Goal: Browse casually

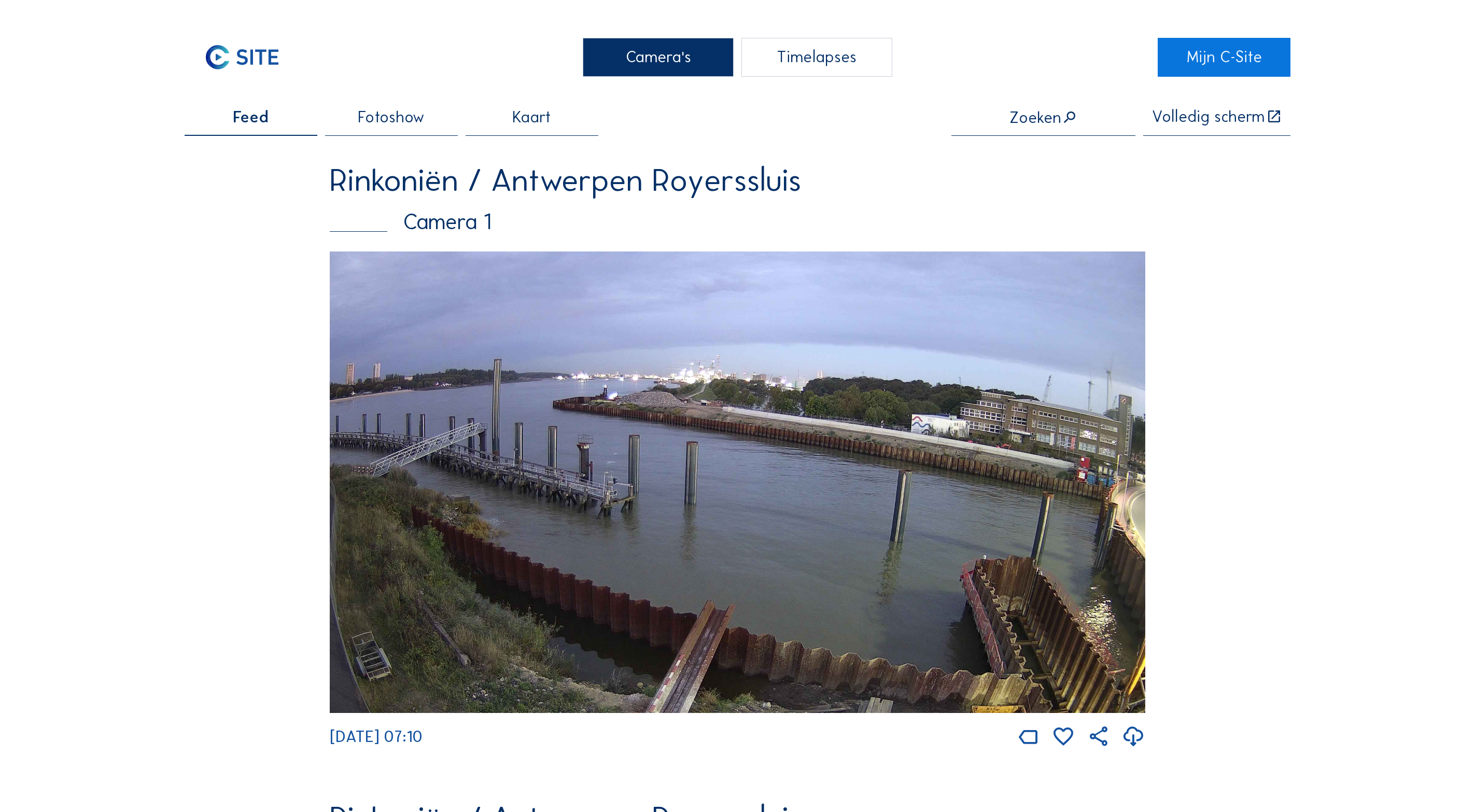
scroll to position [2664, 0]
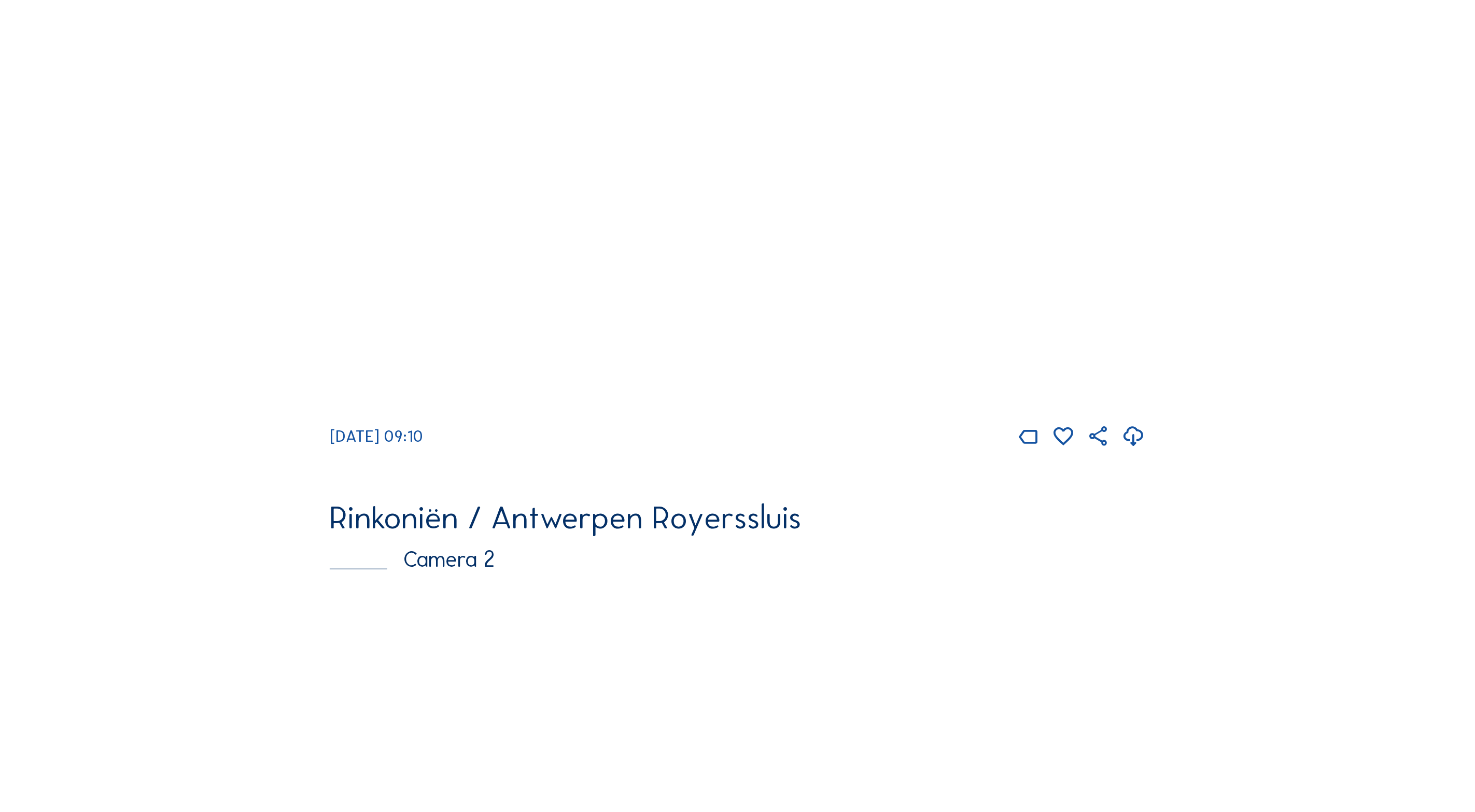
scroll to position [277, 0]
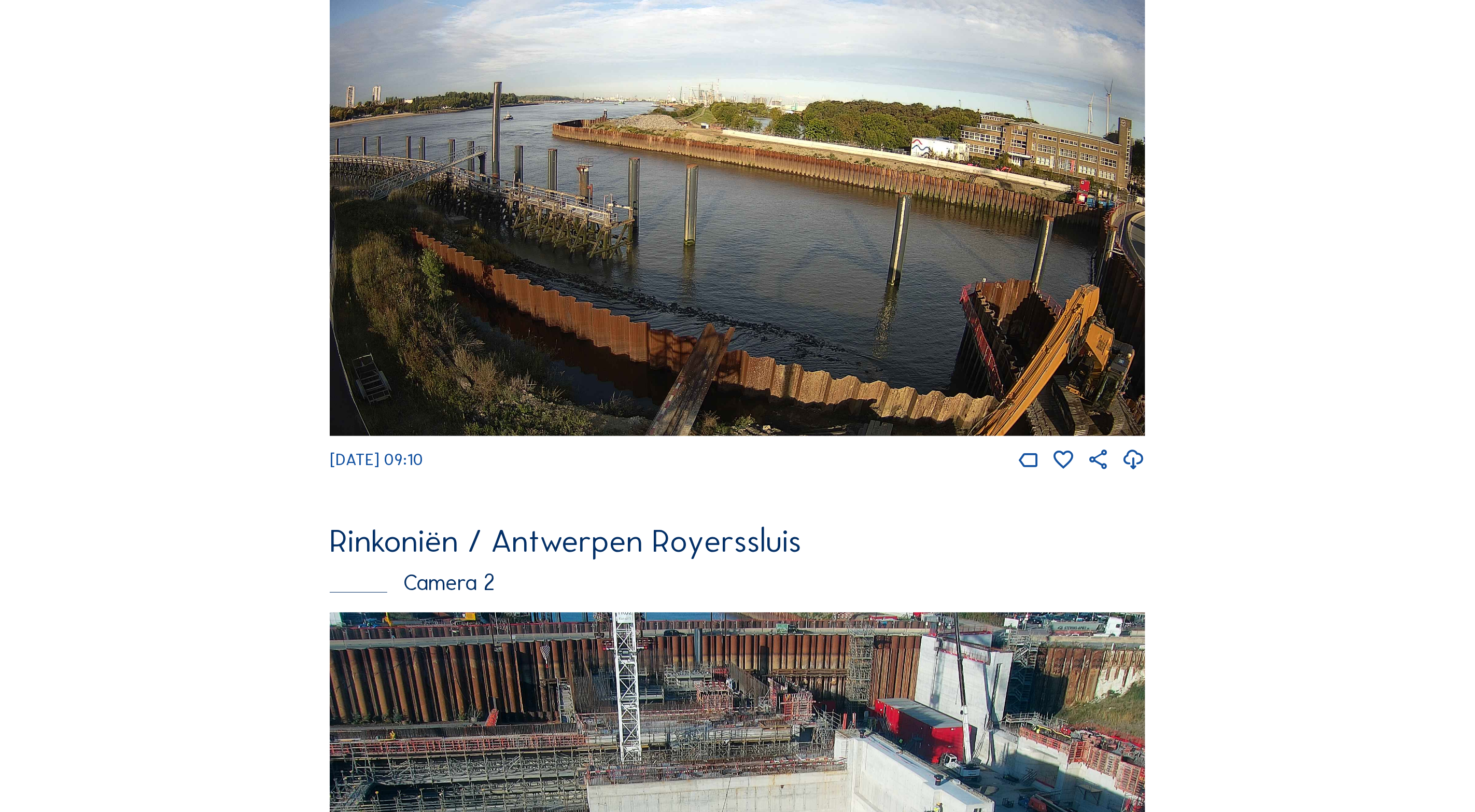
click at [936, 269] on img at bounding box center [737, 205] width 815 height 461
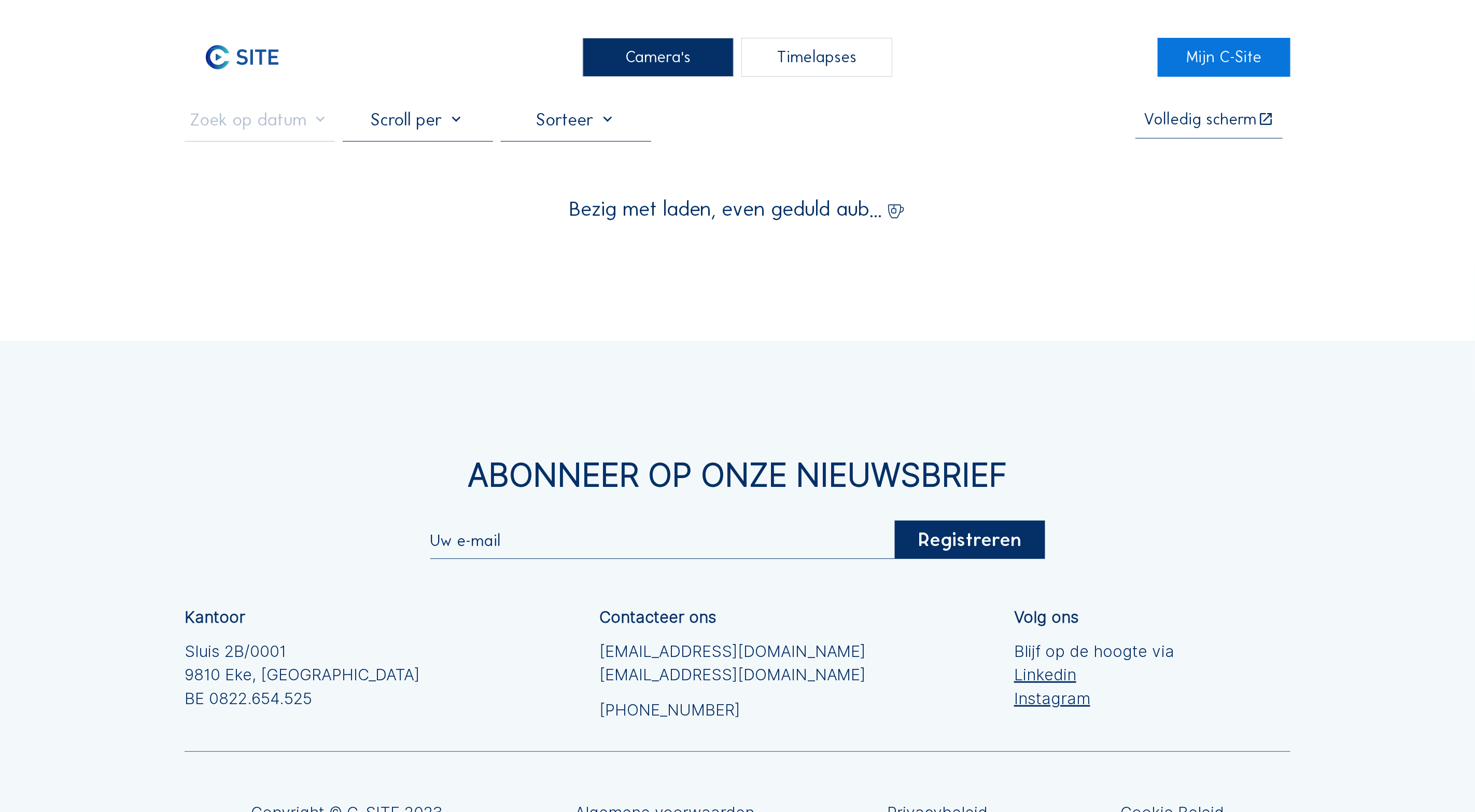
click at [936, 269] on div "Camera's Timelapses Mijn C-Site Volledig scherm Bezig met laden, even geduld au…" at bounding box center [737, 491] width 1475 height 983
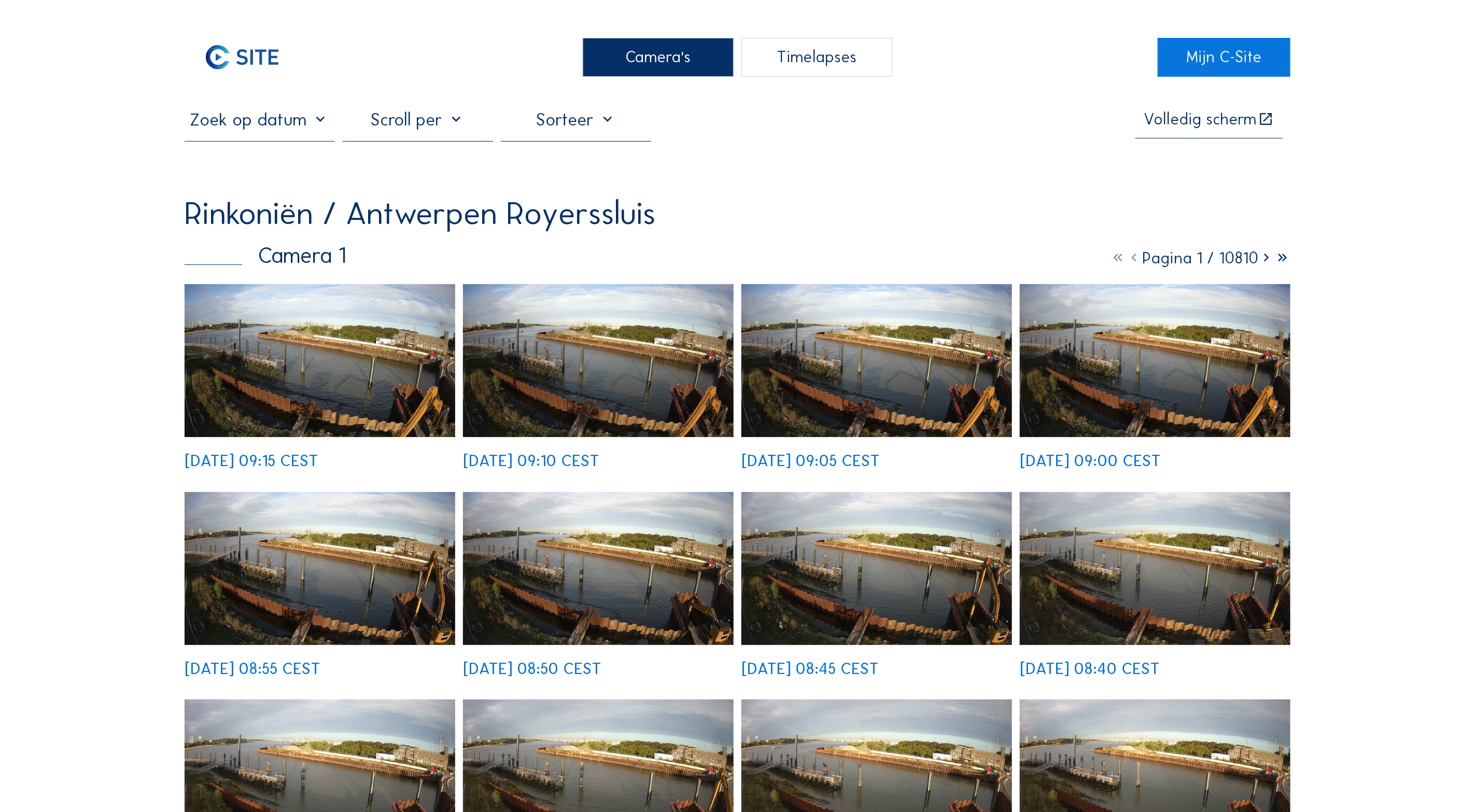
click at [377, 367] on img at bounding box center [320, 361] width 270 height 153
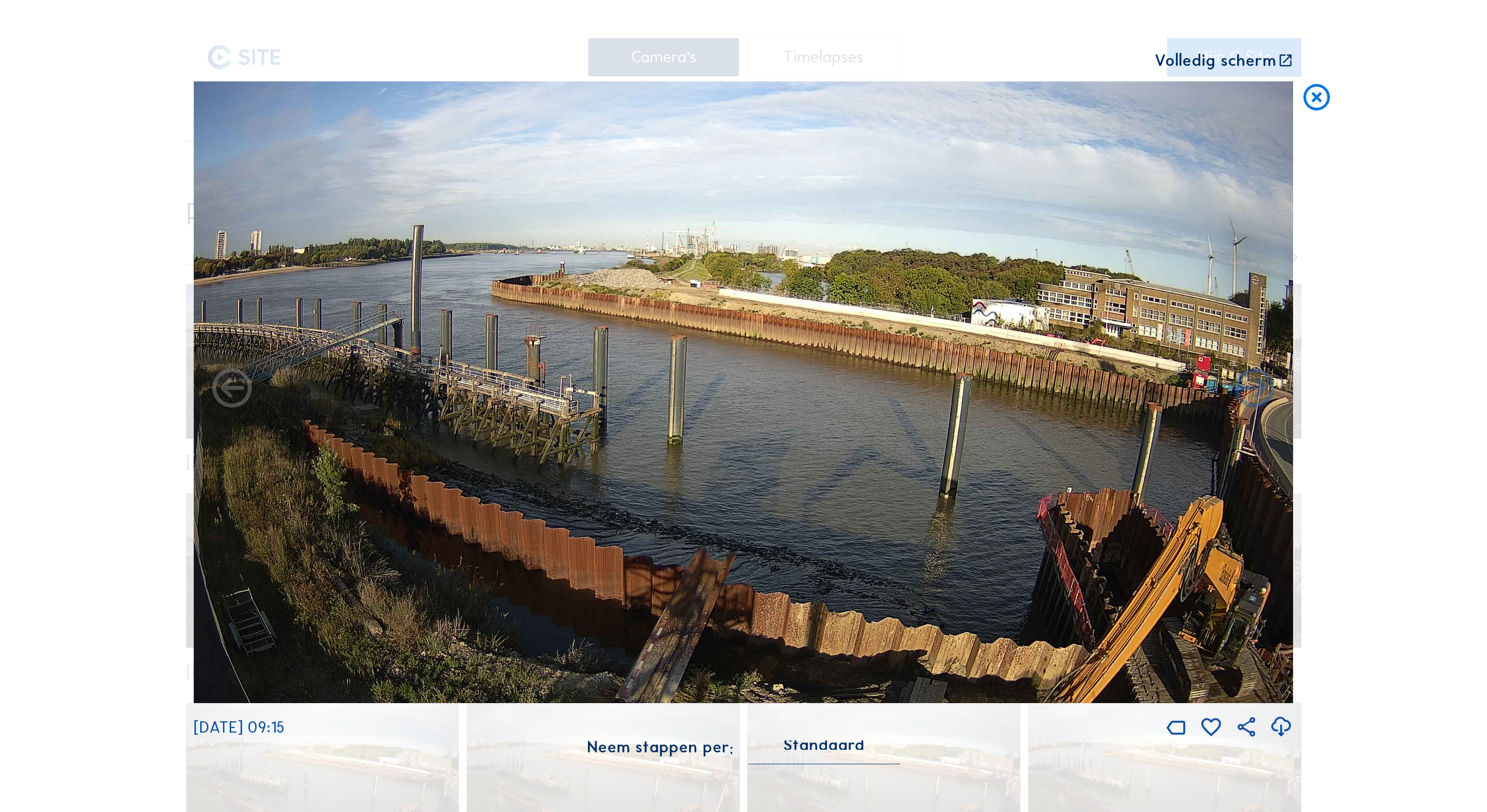
click at [1288, 60] on icon at bounding box center [1285, 60] width 16 height 16
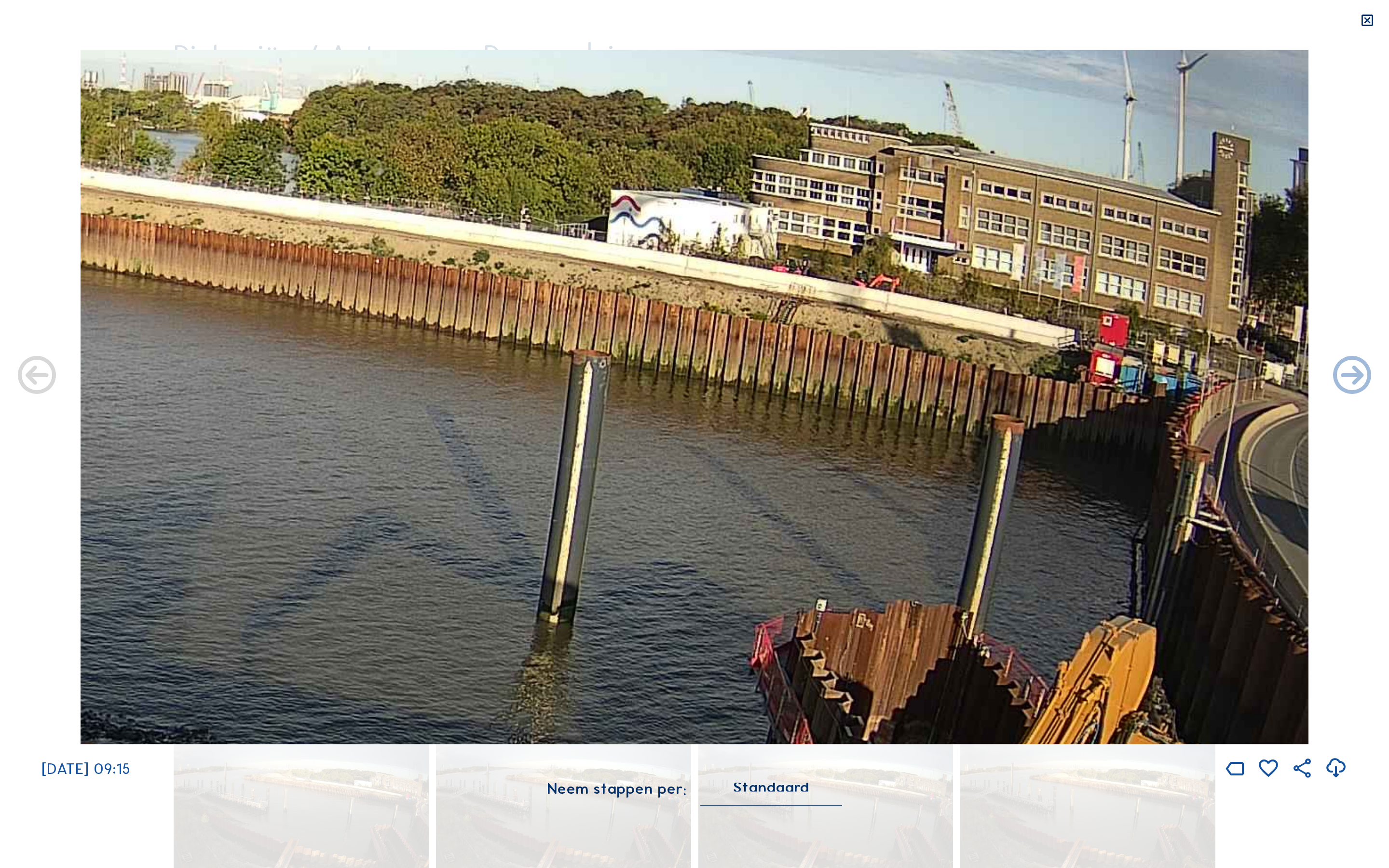
drag, startPoint x: 1244, startPoint y: 386, endPoint x: 881, endPoint y: 392, distance: 363.0
click at [881, 392] on img at bounding box center [694, 397] width 1229 height 694
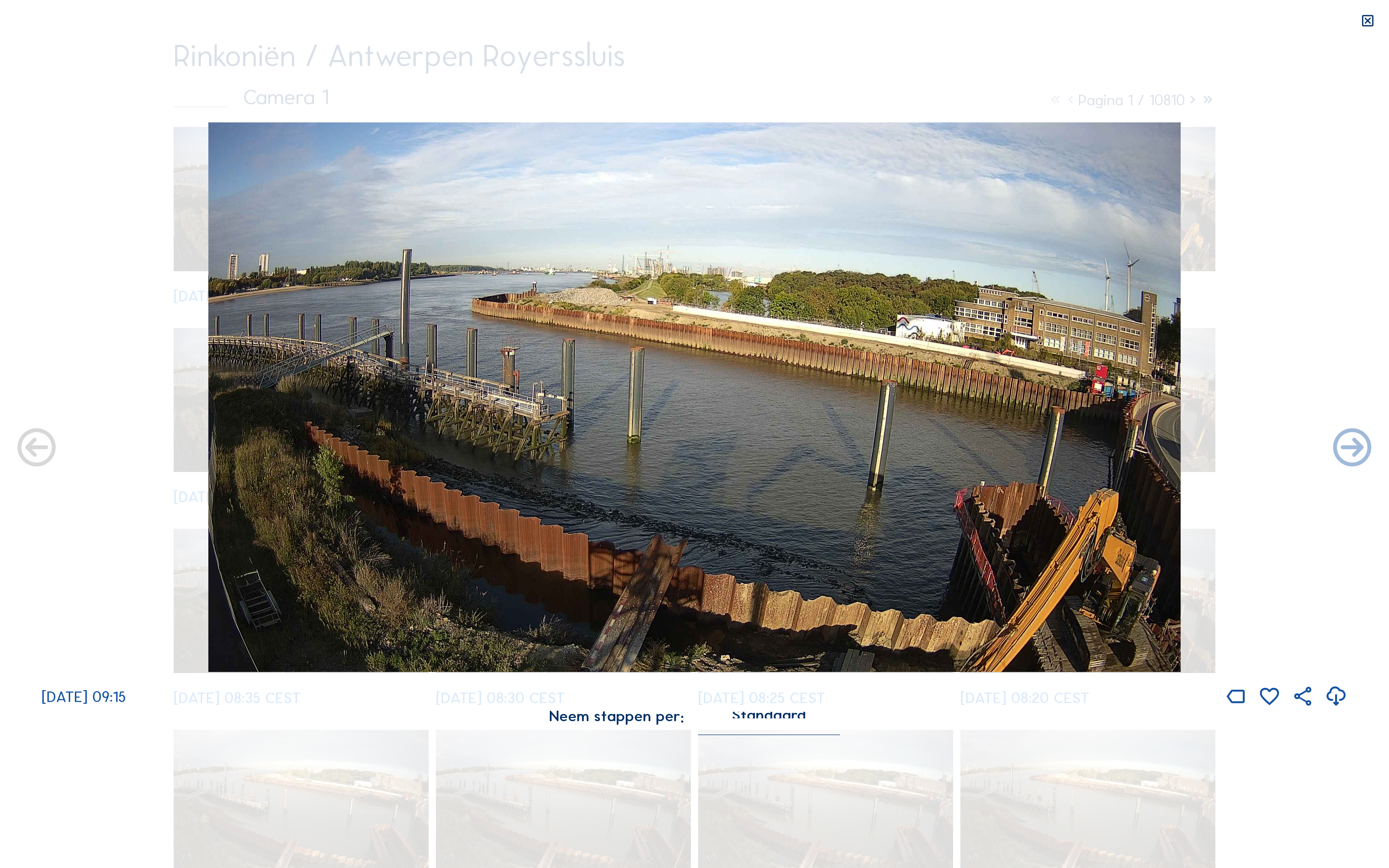
click at [1029, 19] on icon at bounding box center [1367, 21] width 15 height 16
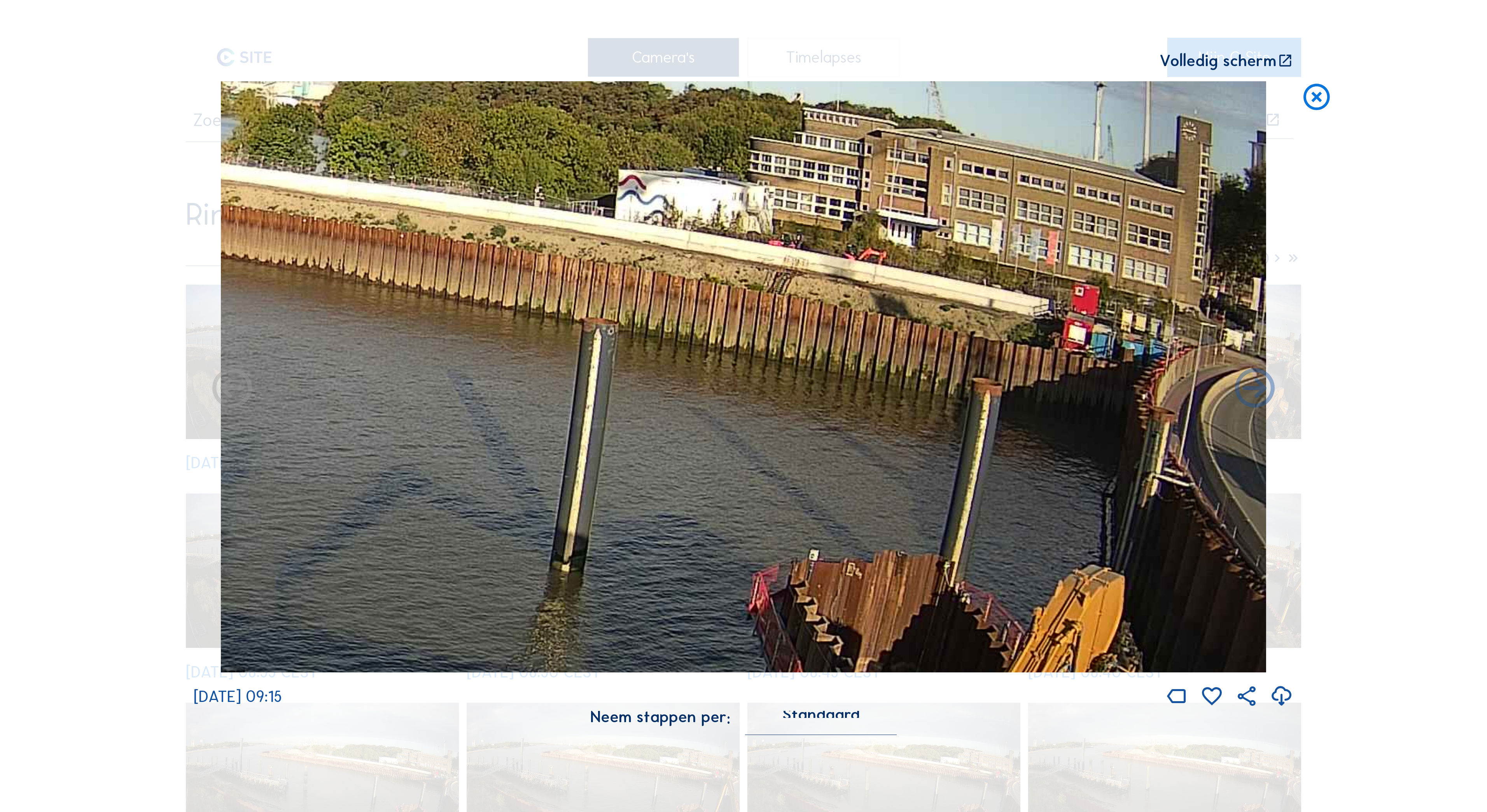
click at [1106, 101] on icon at bounding box center [1317, 97] width 31 height 32
